Goal: Transaction & Acquisition: Purchase product/service

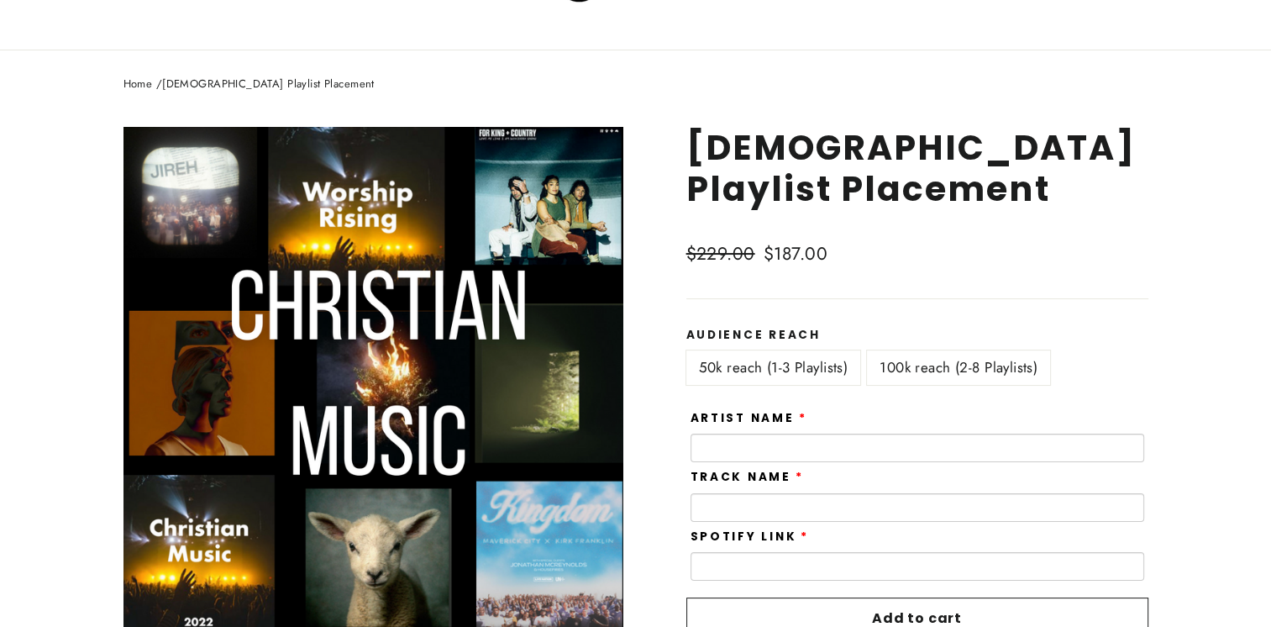
scroll to position [58, 0]
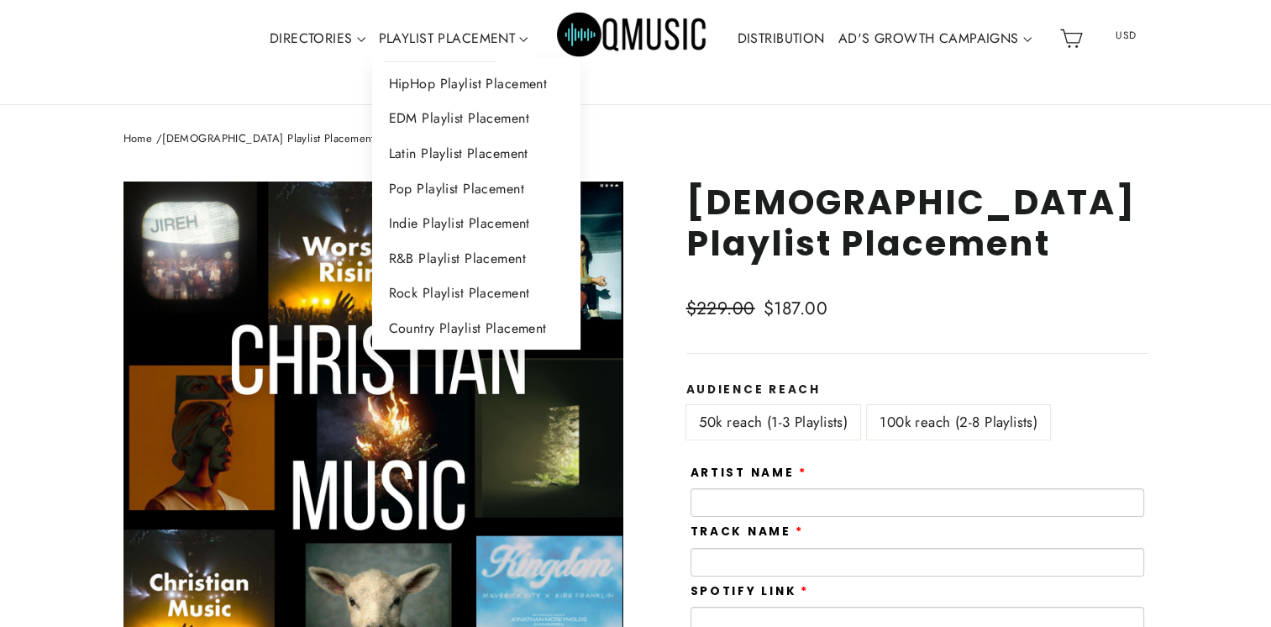
click at [524, 35] on icon "Primary" at bounding box center [523, 39] width 8 height 8
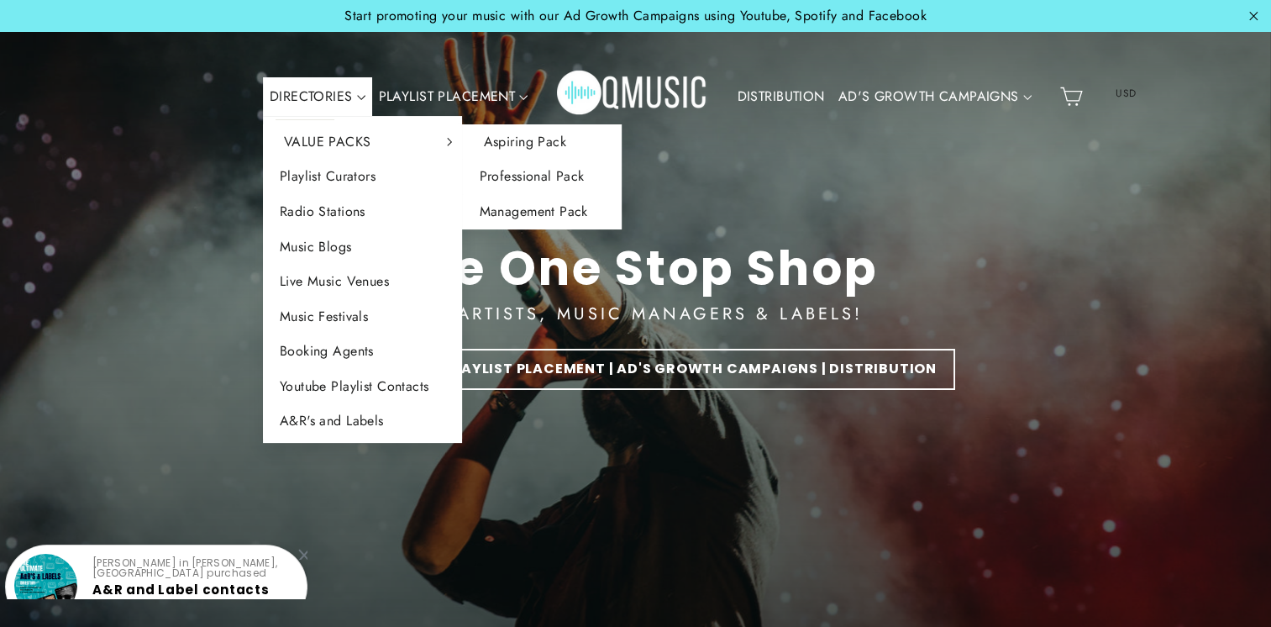
click at [511, 146] on link "Aspiring Pack" at bounding box center [541, 141] width 159 height 35
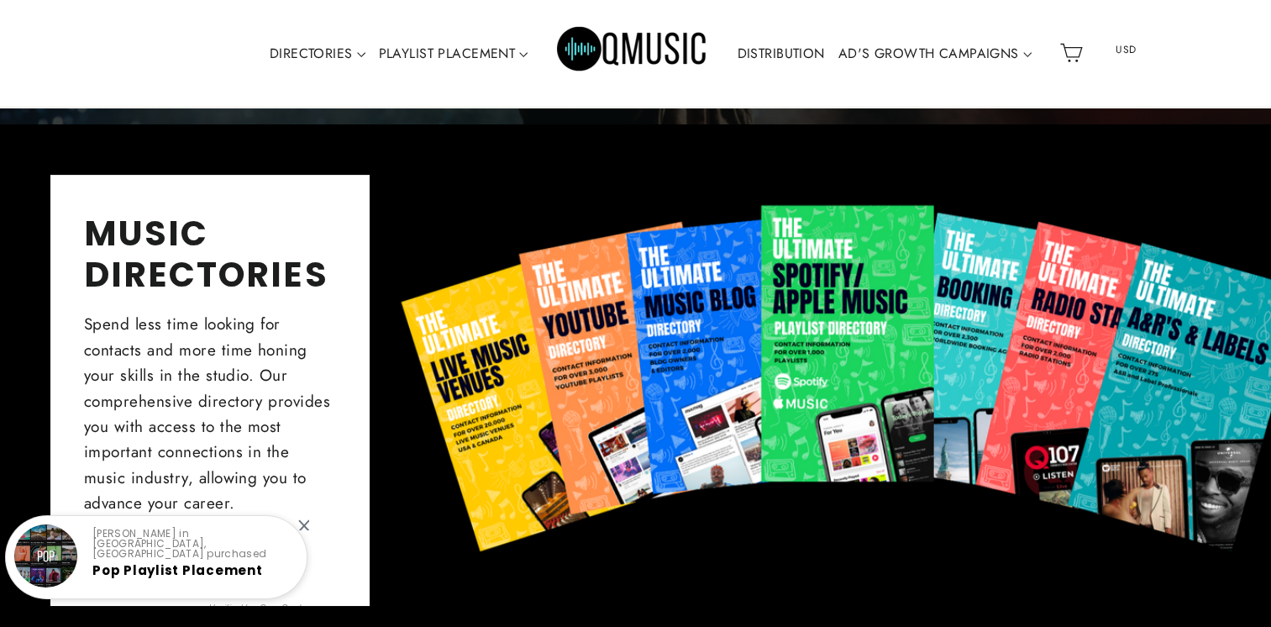
scroll to position [504, 0]
